Goal: Task Accomplishment & Management: Use online tool/utility

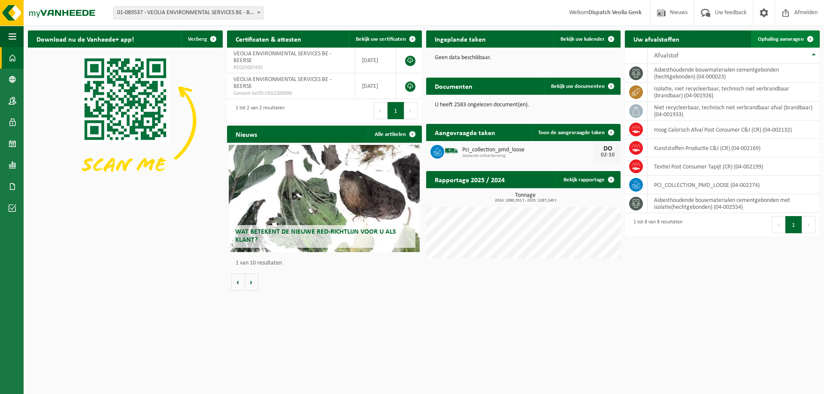
click at [768, 42] on span "Ophaling aanvragen" at bounding box center [781, 39] width 46 height 6
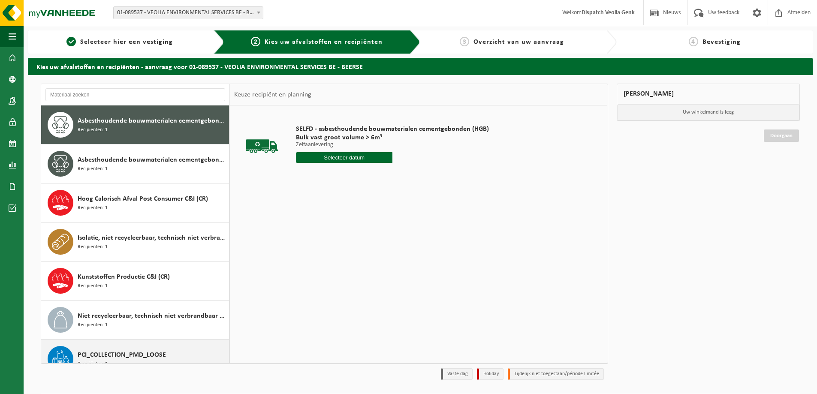
click at [104, 357] on span "PCI_COLLECTION_PMD_LOOSE" at bounding box center [122, 355] width 88 height 10
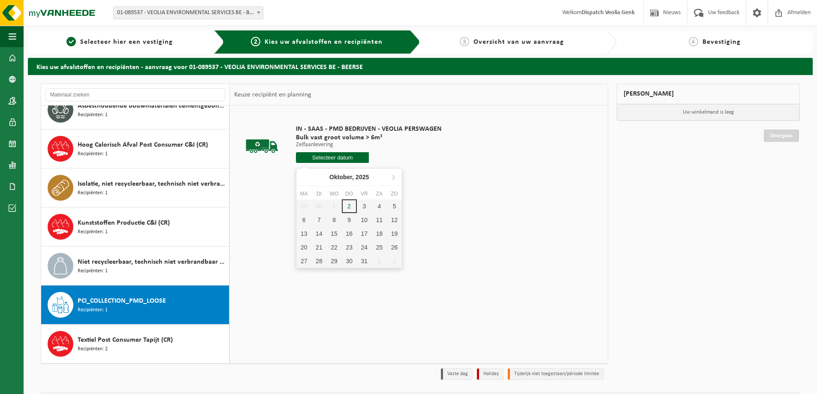
click at [340, 160] on input "text" at bounding box center [332, 157] width 73 height 11
click at [366, 206] on div "3" at bounding box center [364, 206] width 15 height 14
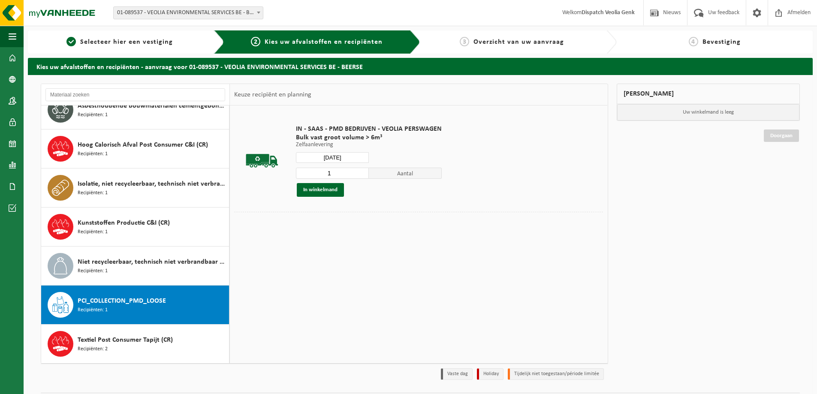
type input "Van 2025-10-03"
click at [316, 193] on button "In winkelmand" at bounding box center [320, 190] width 47 height 14
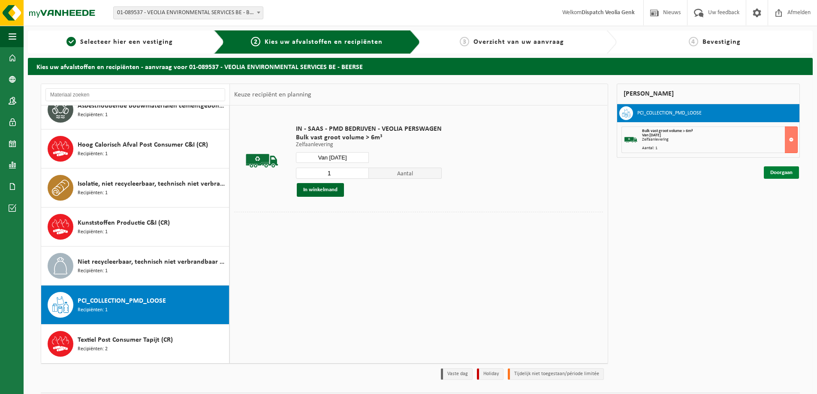
click at [776, 174] on link "Doorgaan" at bounding box center [781, 172] width 35 height 12
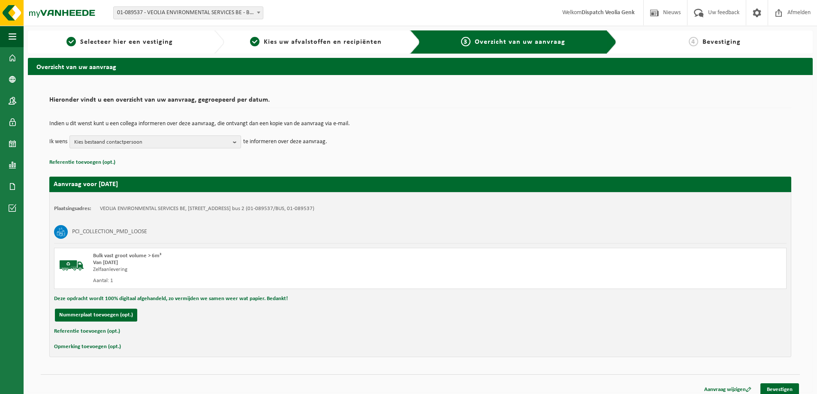
click at [230, 144] on span "Kies bestaand contactpersoon" at bounding box center [151, 142] width 155 height 13
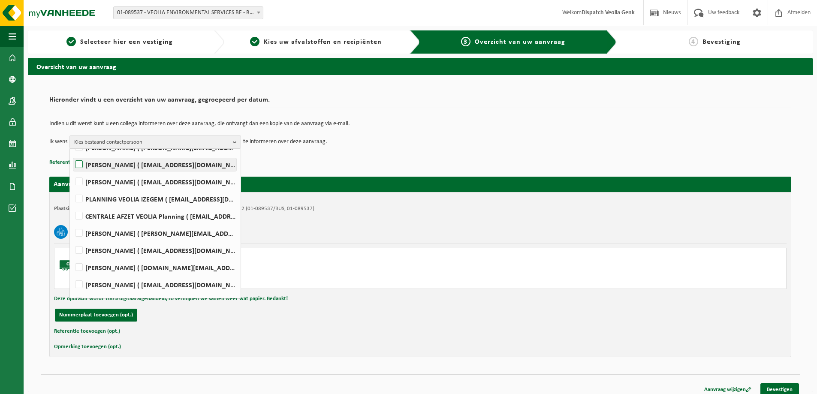
scroll to position [160, 0]
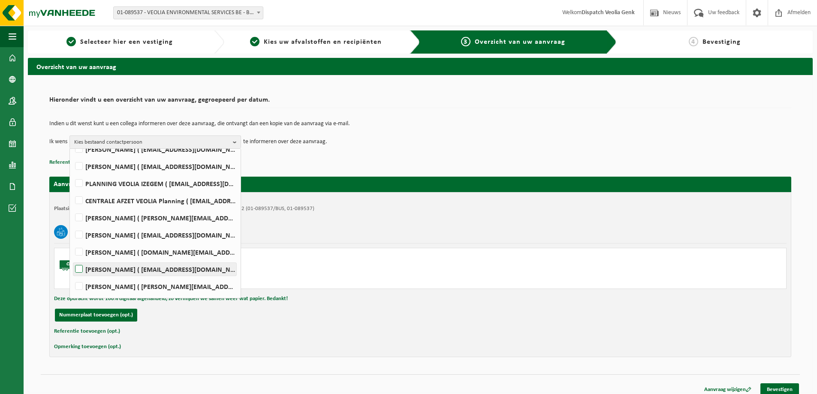
click at [124, 267] on label "Ilse Tielen ( be.ves.uc.belgium.all@veolia.com )" at bounding box center [154, 269] width 163 height 13
click at [72, 259] on input "Ilse Tielen ( be.ves.uc.belgium.all@veolia.com )" at bounding box center [72, 258] width 0 height 0
checkbox input "true"
click at [786, 387] on link "Bevestigen" at bounding box center [780, 390] width 39 height 12
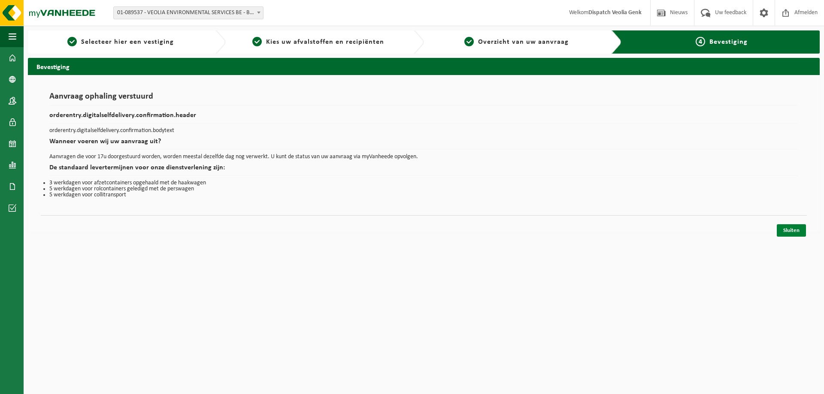
click at [790, 229] on link "Sluiten" at bounding box center [790, 230] width 29 height 12
